Goal: Task Accomplishment & Management: Manage account settings

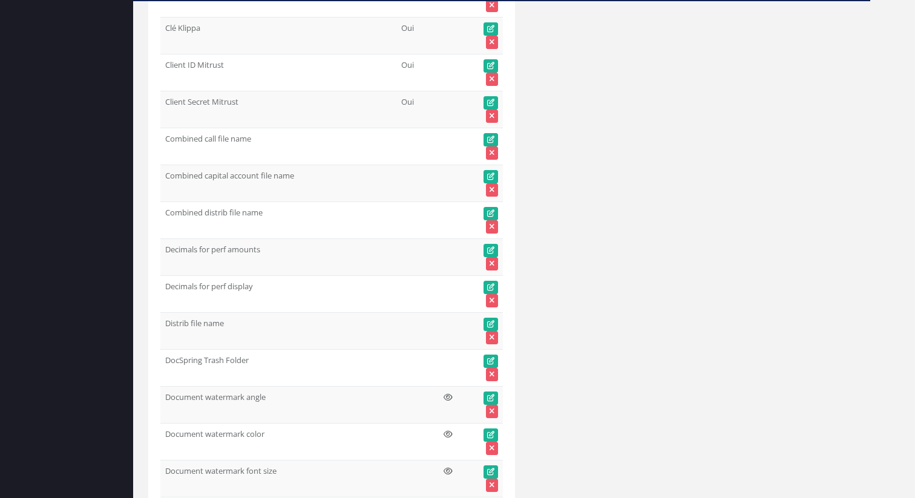
scroll to position [12566, 0]
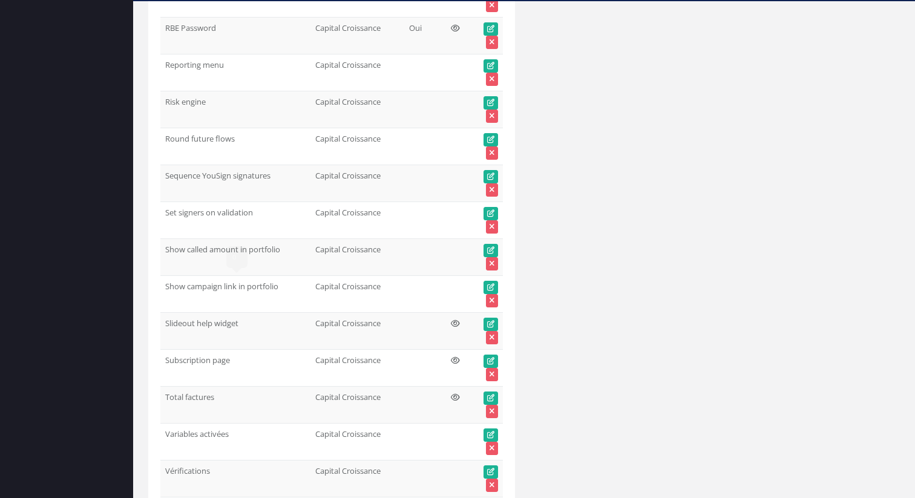
click at [244, 248] on div "0 ×" at bounding box center [236, 257] width 21 height 22
click at [268, 252] on td "Show called amount in portfolio" at bounding box center [235, 256] width 150 height 37
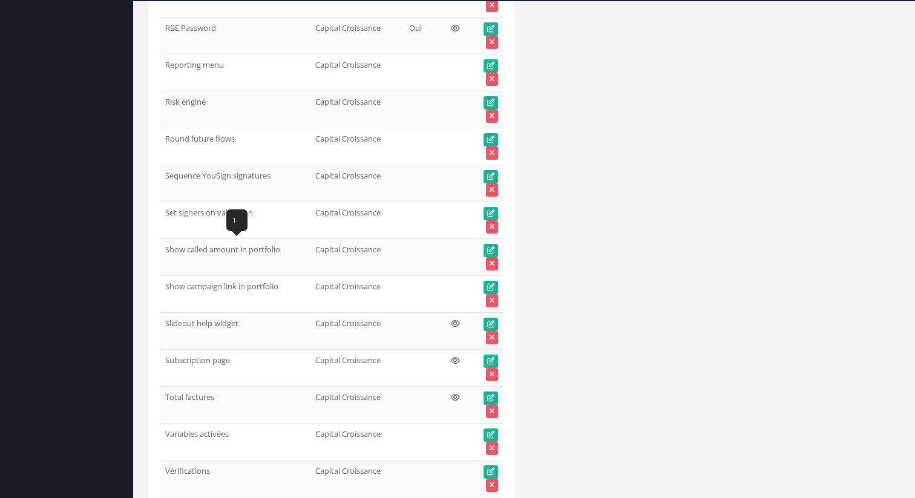
click at [268, 252] on td "Show called amount in portfolio" at bounding box center [235, 256] width 150 height 37
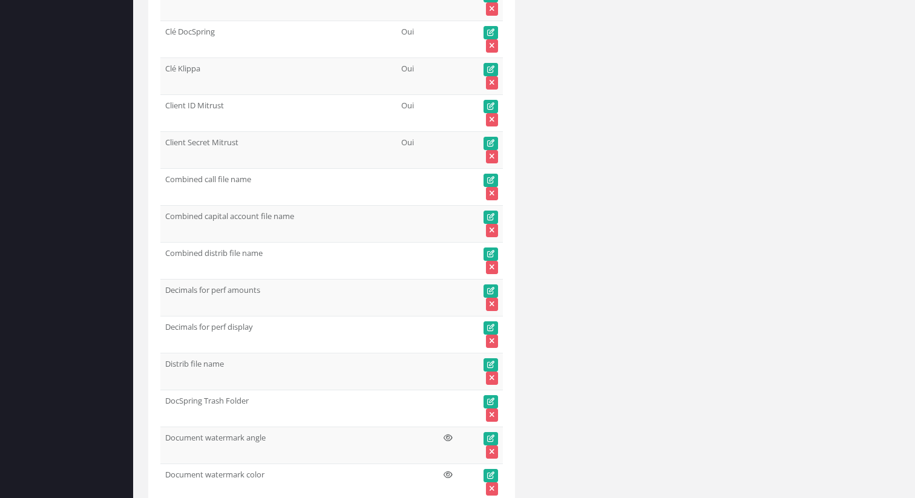
scroll to position [0, 0]
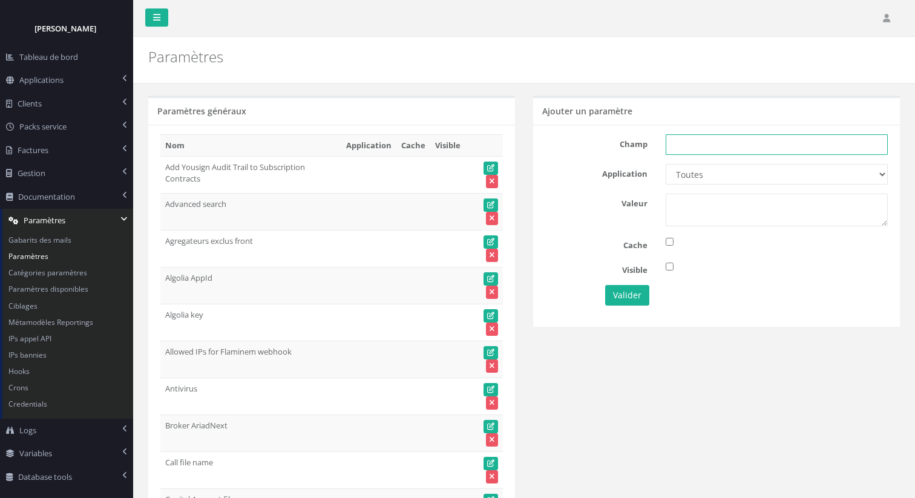
click at [691, 142] on input "text" at bounding box center [777, 144] width 222 height 21
paste input "Show called amount in portfolio"
type input "Show called amount in portfolio"
click at [659, 211] on div at bounding box center [777, 210] width 240 height 33
click at [692, 181] on select "Toutes Aloe Private Equity Alpin Capital API Access to My DB API demo Astorg As…" at bounding box center [777, 174] width 222 height 21
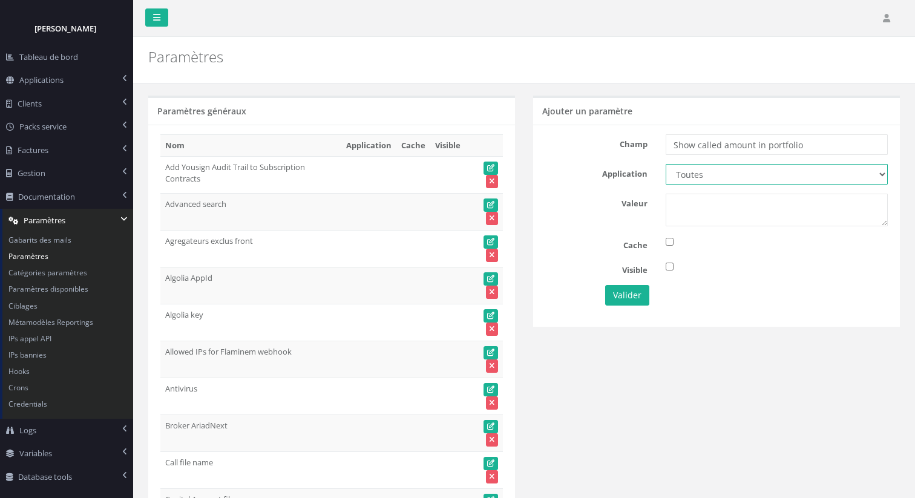
select select "67"
click at [709, 209] on textarea at bounding box center [777, 210] width 222 height 33
type textarea "1"
click at [627, 295] on button "Valider" at bounding box center [627, 295] width 44 height 21
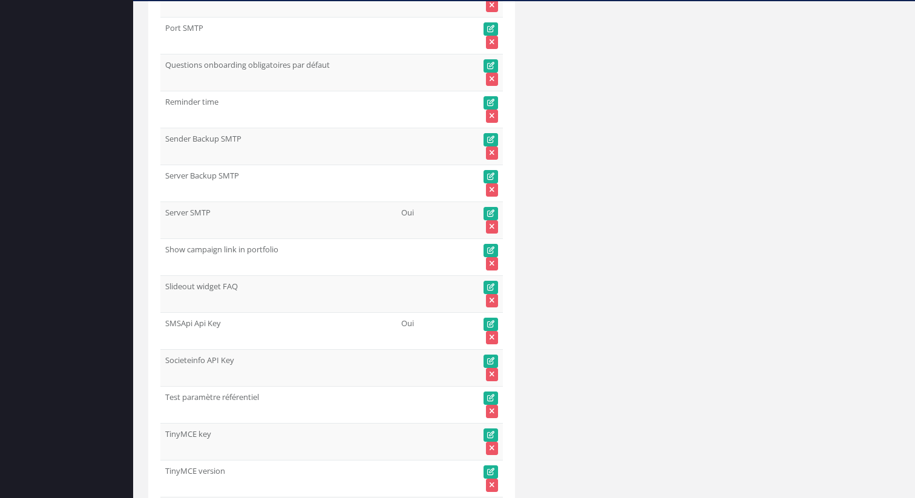
scroll to position [19018, 0]
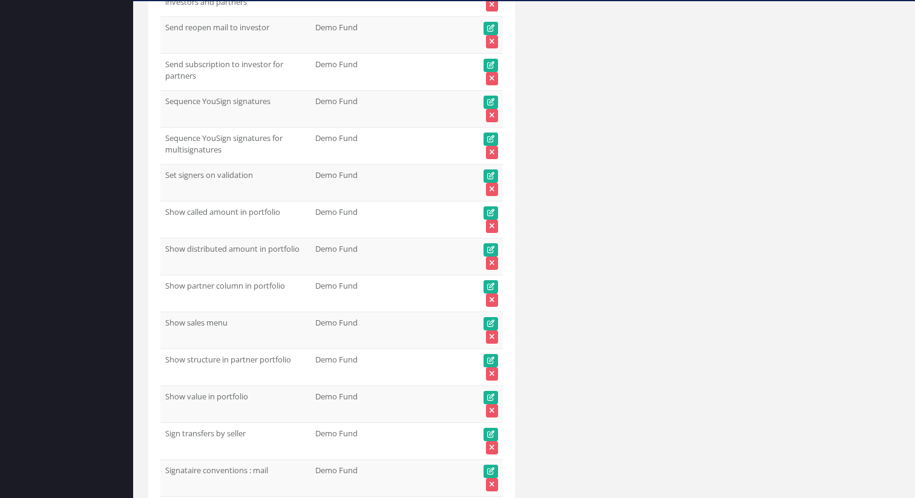
click at [174, 240] on td "Show distributed amount in portfolio 1" at bounding box center [235, 256] width 150 height 37
click at [249, 250] on td "Show distributed amount in portfolio" at bounding box center [235, 256] width 150 height 37
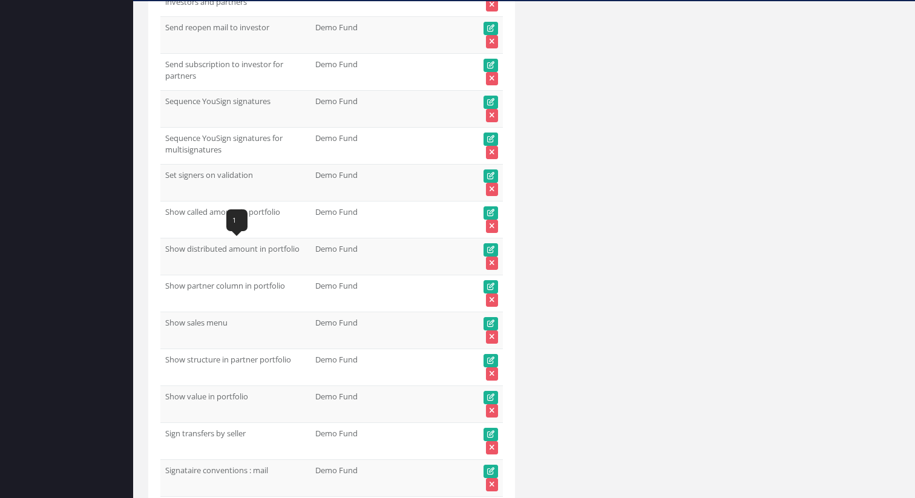
copy tr "Show distributed amount in portfolio"
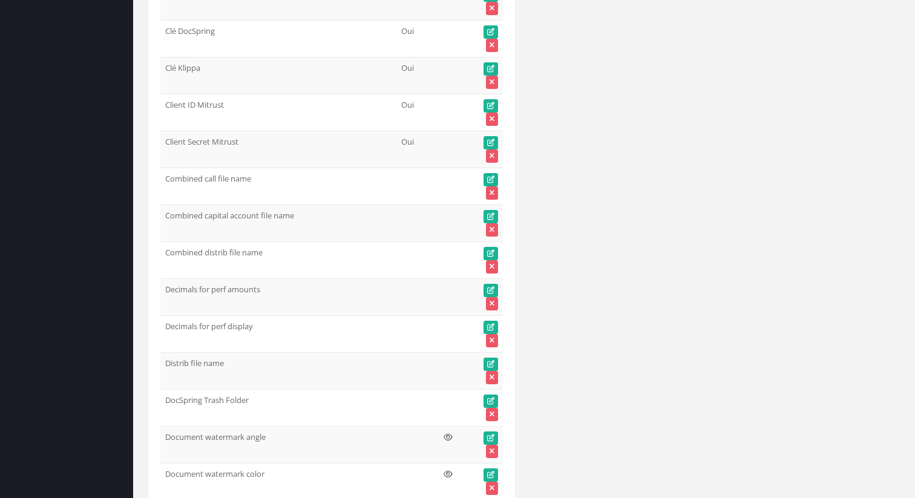
scroll to position [0, 0]
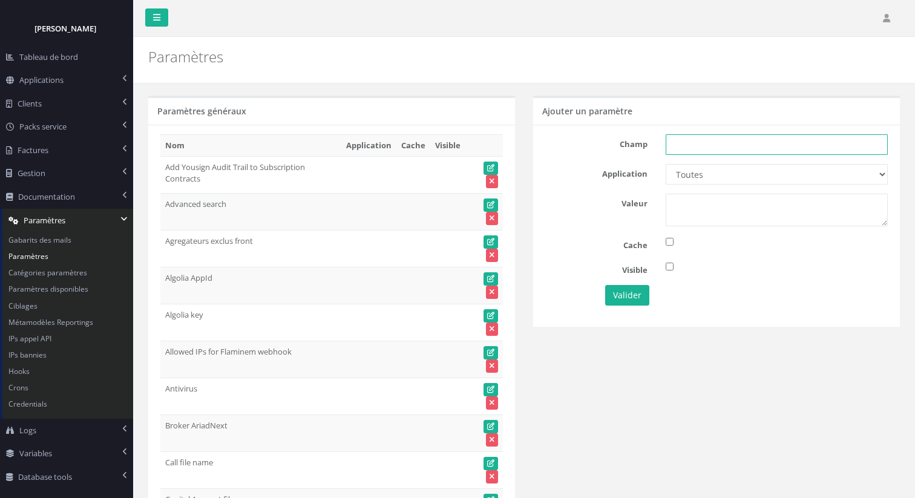
click at [691, 140] on input "text" at bounding box center [777, 144] width 222 height 21
paste input "Show distributed amount in portfolio"
type input "Show distributed amount in portfolio"
click at [699, 177] on select "Toutes Aloe Private Equity Alpin Capital API Access to My DB API demo Astorg As…" at bounding box center [777, 174] width 222 height 21
select select "67"
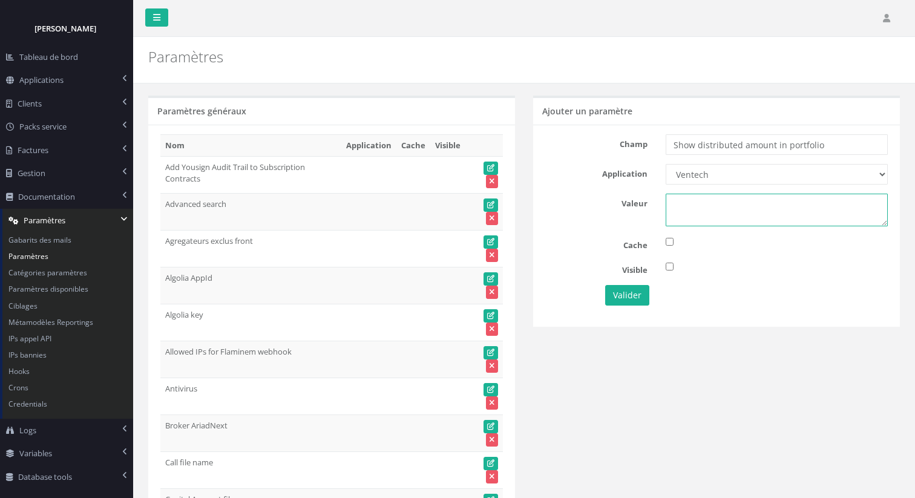
click at [738, 198] on textarea at bounding box center [777, 210] width 222 height 33
type textarea "1"
click at [645, 291] on button "Valider" at bounding box center [627, 295] width 44 height 21
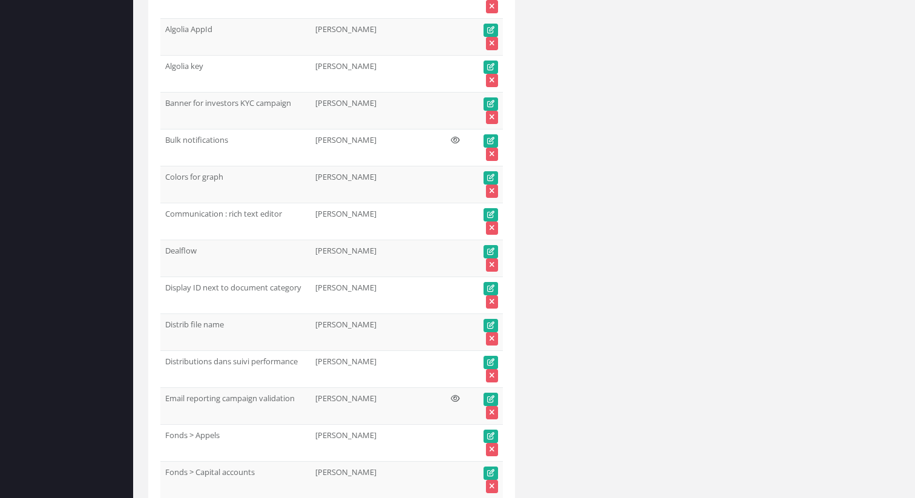
scroll to position [42033, 0]
